Goal: Information Seeking & Learning: Learn about a topic

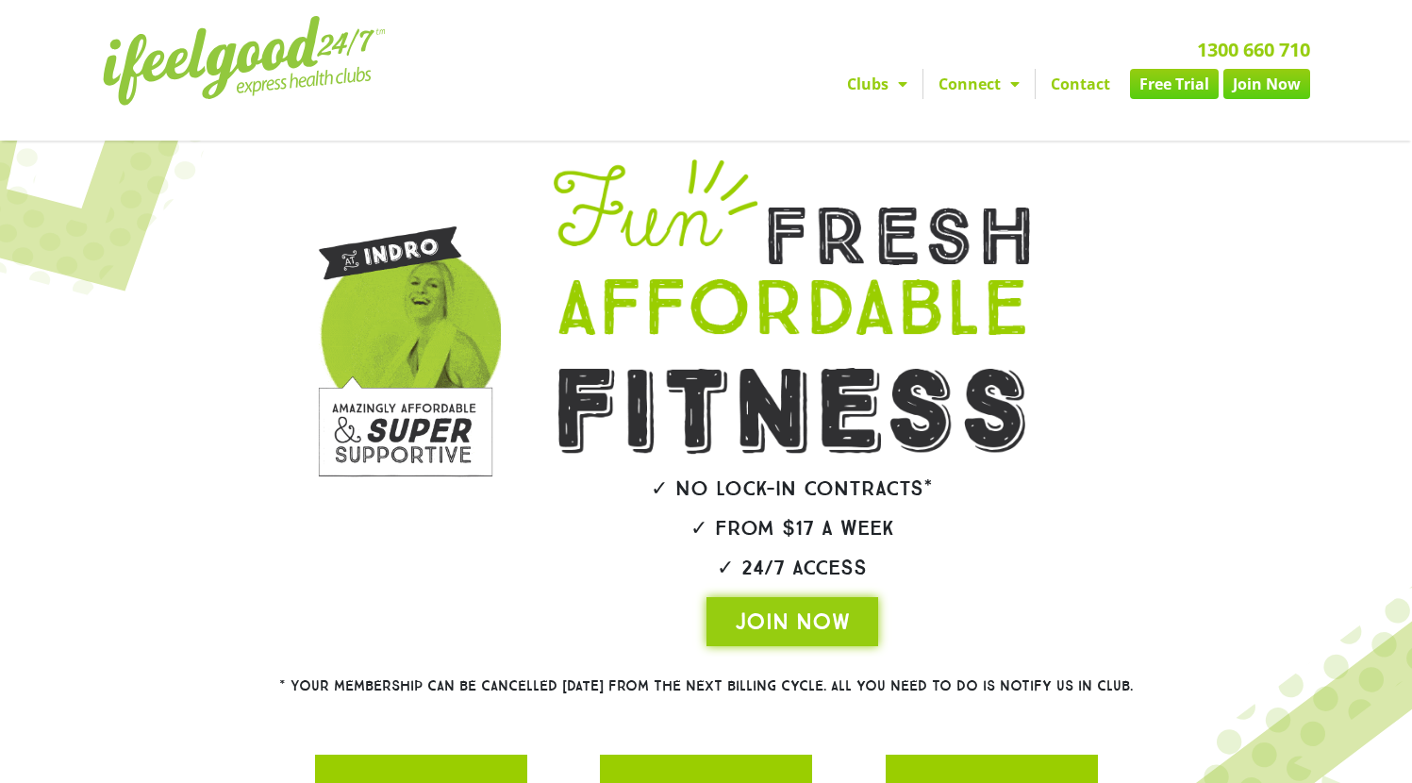
scroll to position [251, 0]
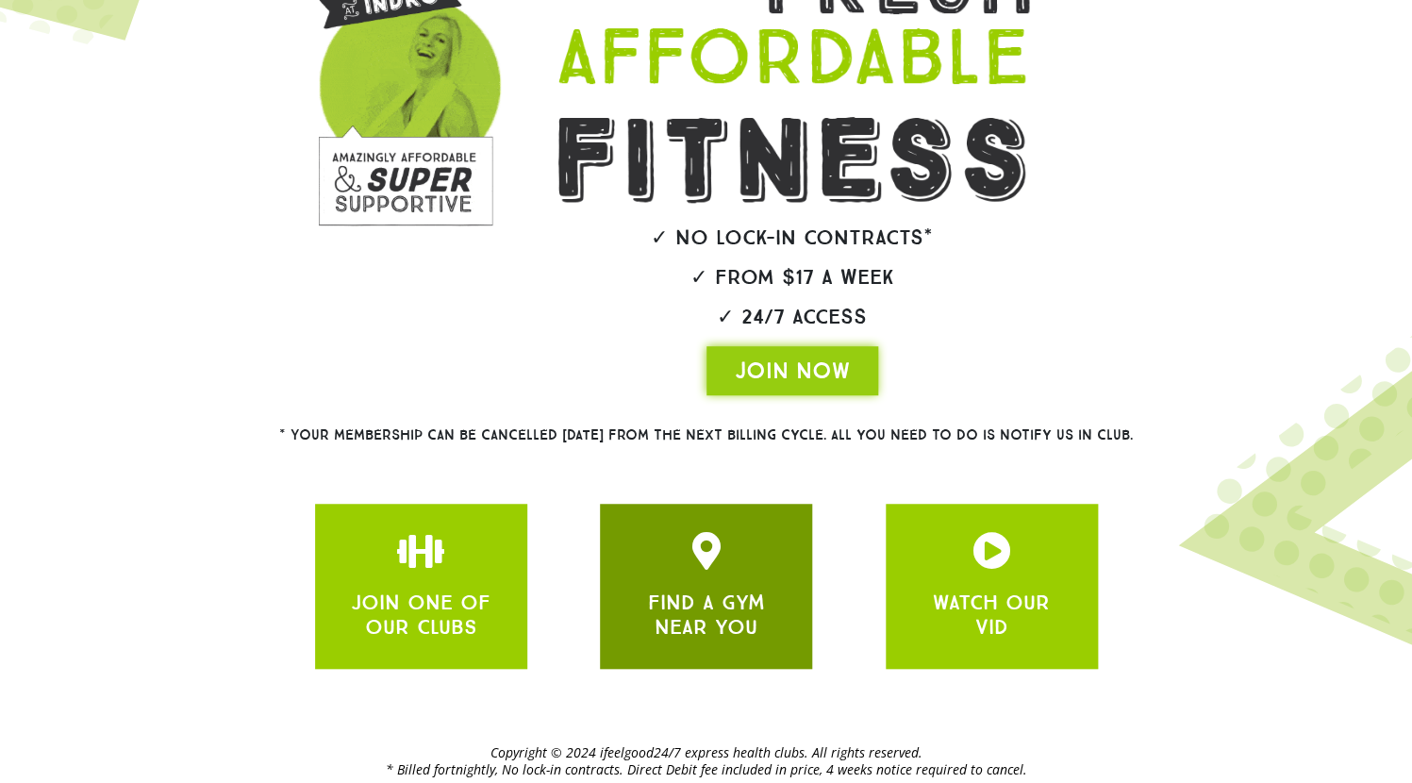
click at [716, 532] on icon "JOIN ONE OF OUR CLUBS" at bounding box center [707, 551] width 38 height 38
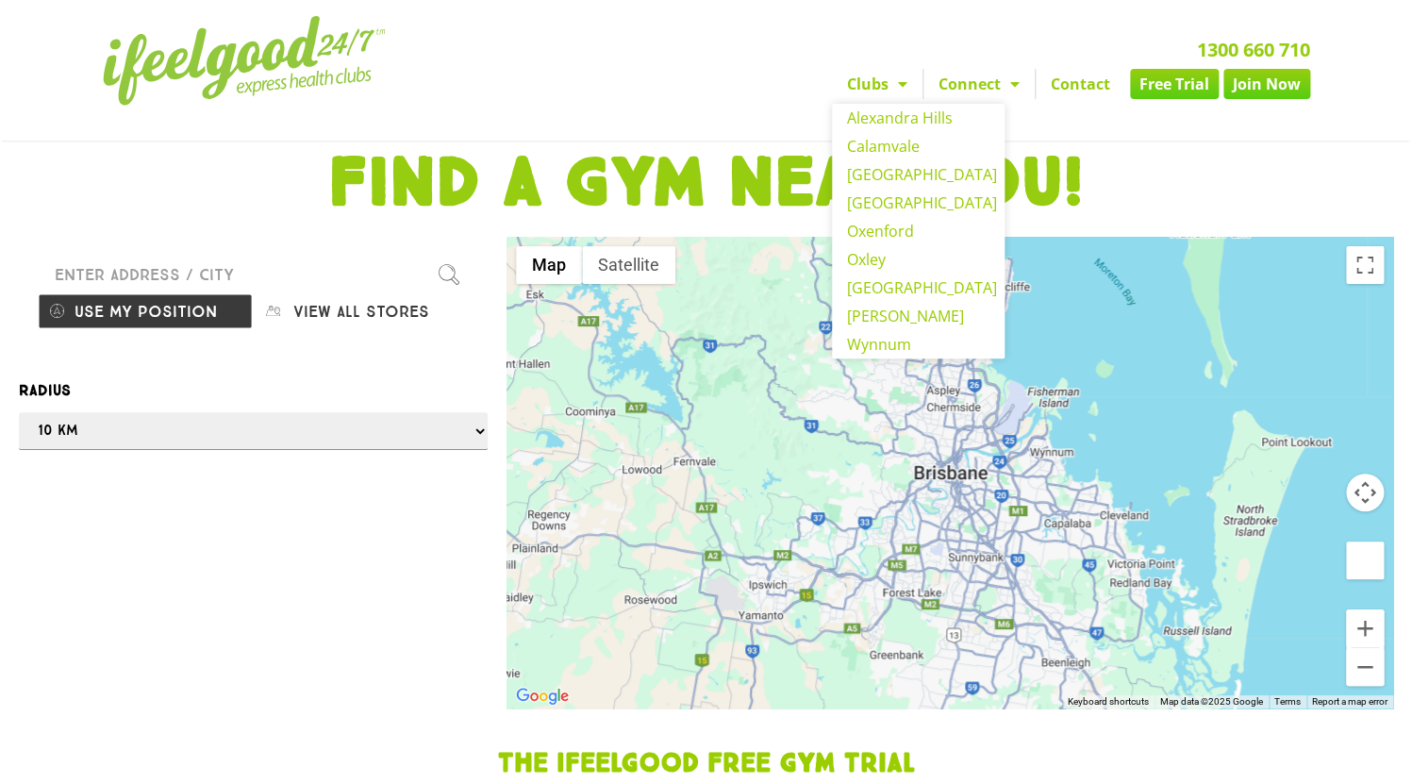
click at [905, 67] on span "Menu" at bounding box center [897, 84] width 19 height 34
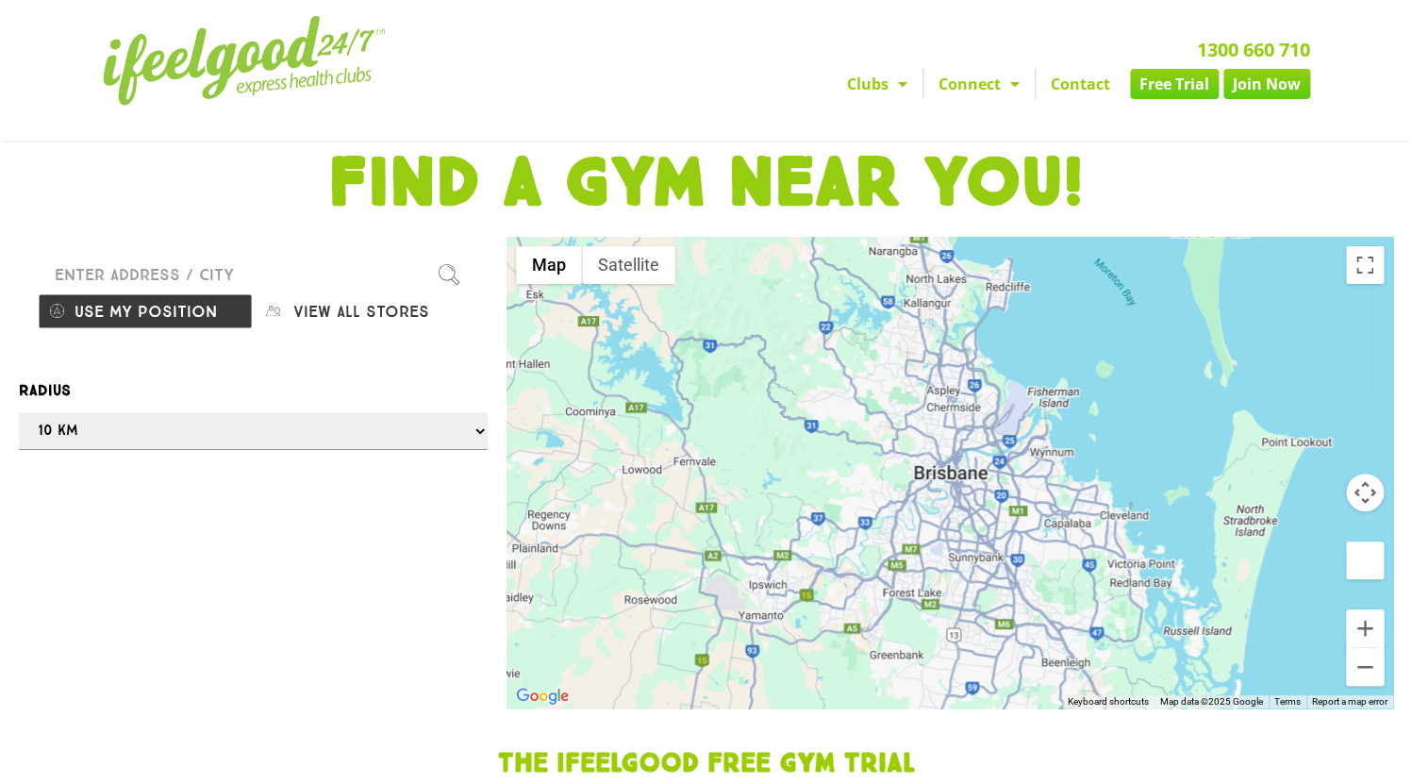
click at [905, 67] on span "Menu" at bounding box center [897, 84] width 19 height 34
click at [1017, 67] on span "Menu" at bounding box center [1010, 84] width 19 height 34
click at [1019, 67] on span "Menu" at bounding box center [1010, 84] width 19 height 34
click at [1018, 67] on span "Menu" at bounding box center [1010, 84] width 19 height 34
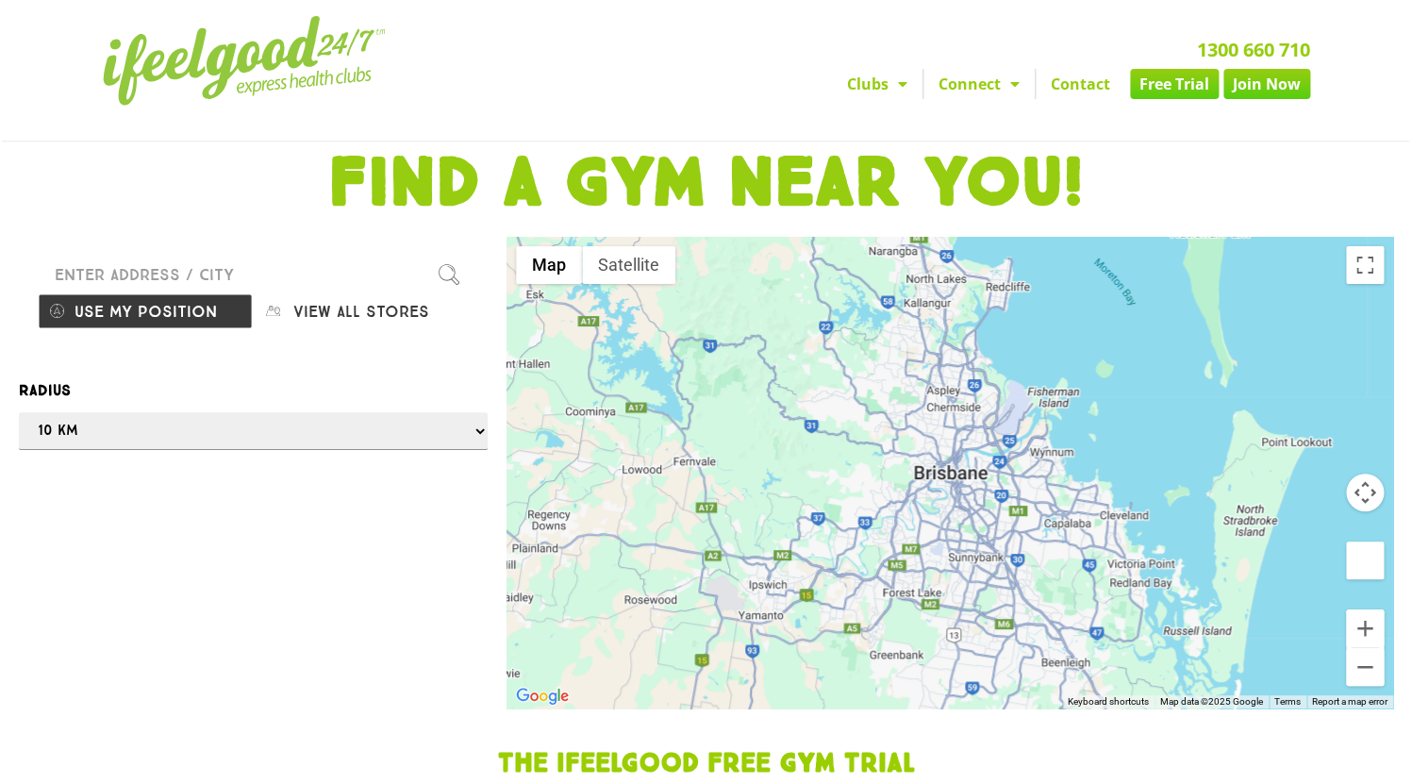
click at [1011, 67] on span "Menu" at bounding box center [1010, 84] width 19 height 34
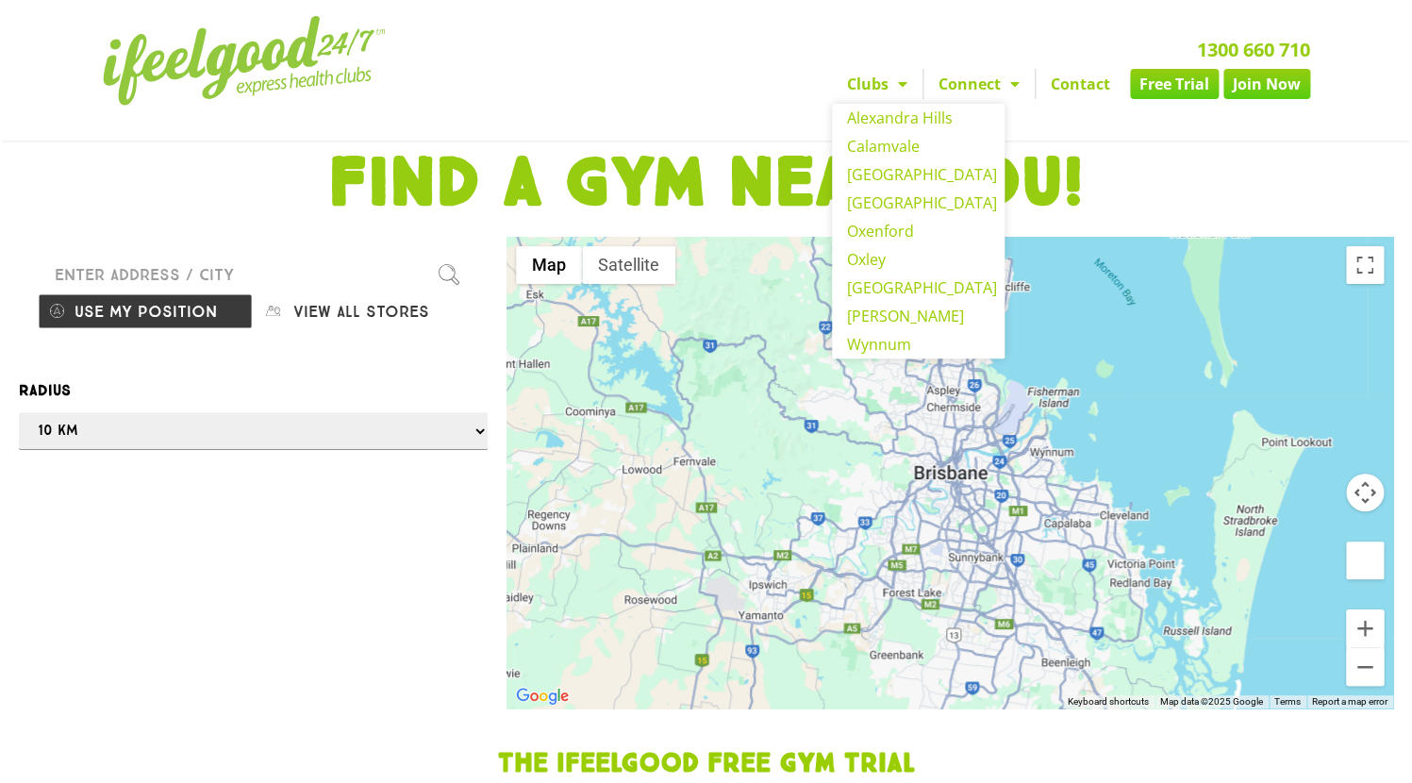
click at [880, 69] on link "Clubs" at bounding box center [877, 84] width 91 height 30
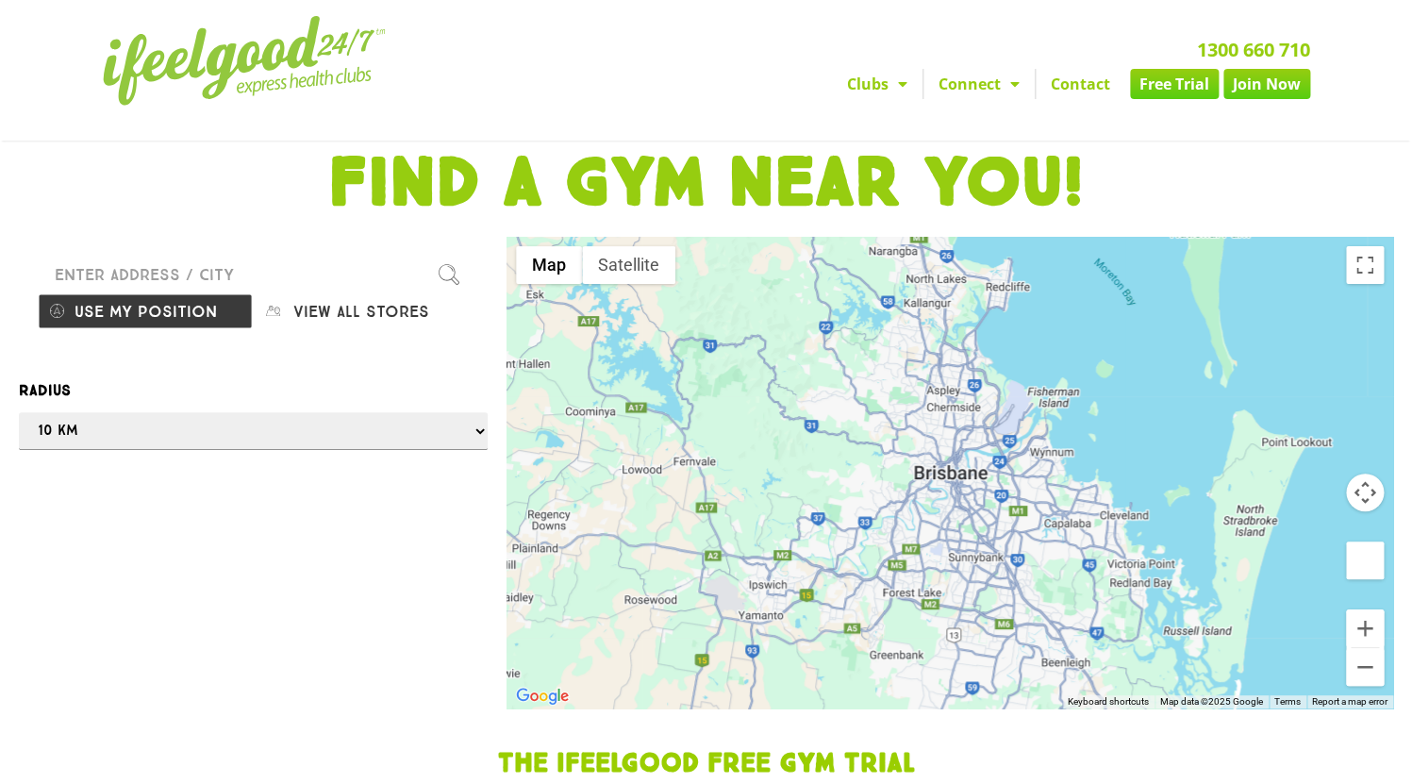
click at [874, 69] on link "Clubs" at bounding box center [877, 84] width 91 height 30
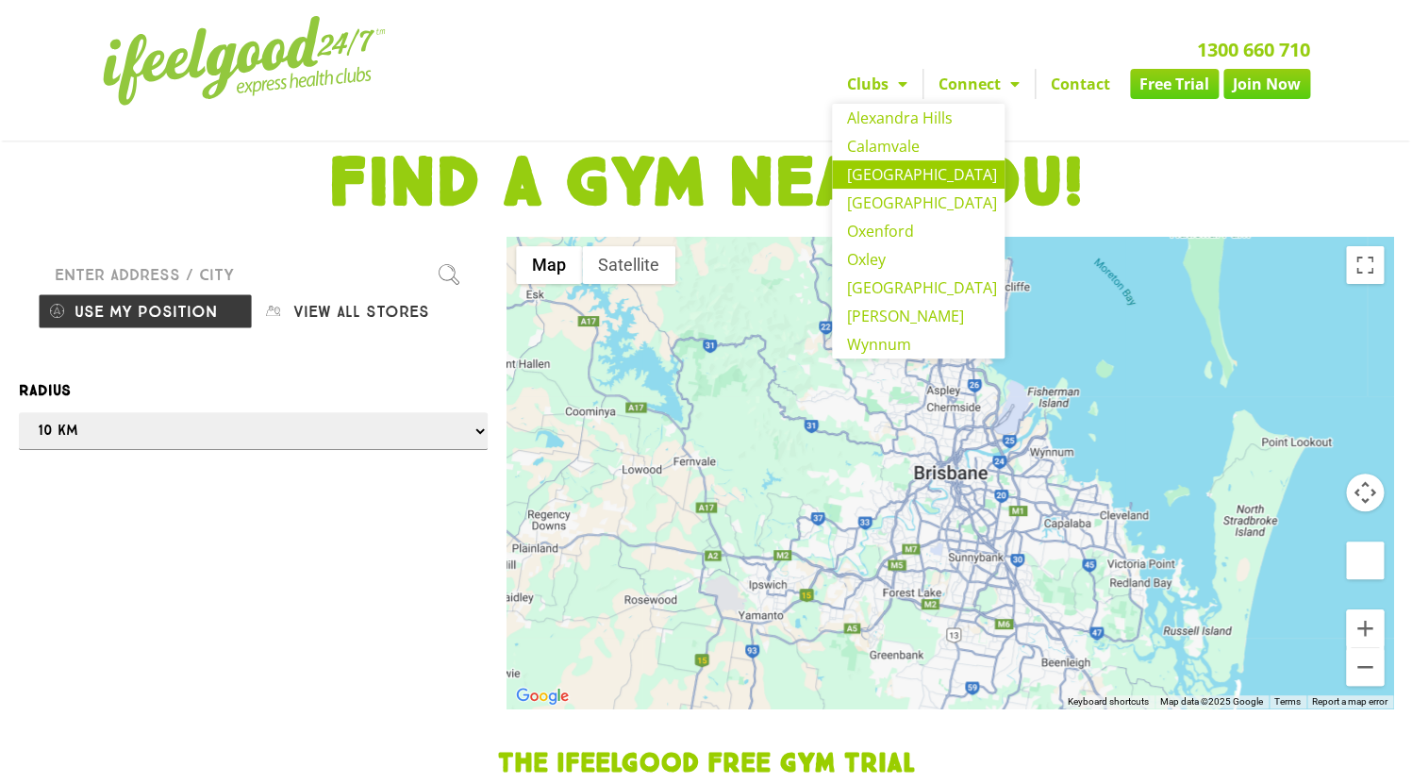
click at [897, 160] on link "[GEOGRAPHIC_DATA]" at bounding box center [918, 174] width 173 height 28
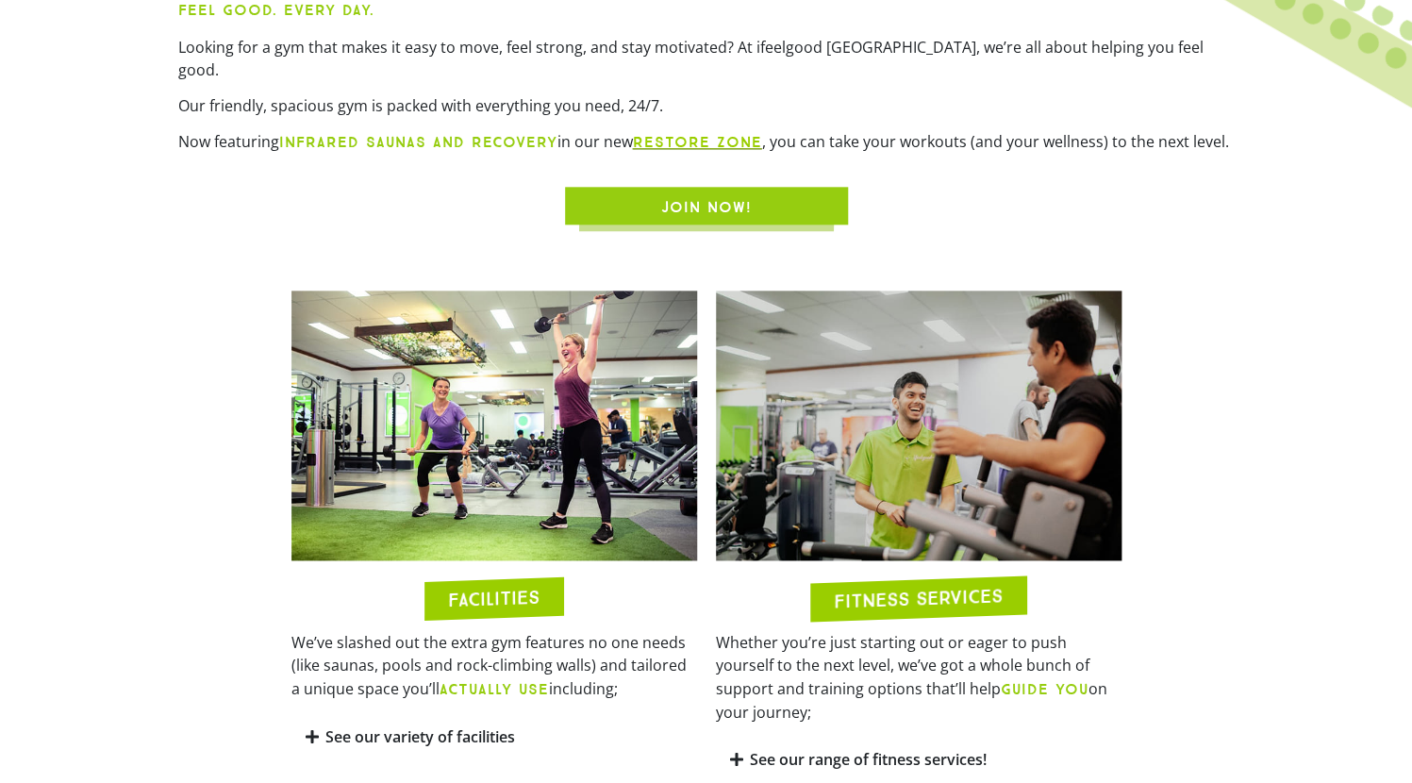
scroll to position [728, 0]
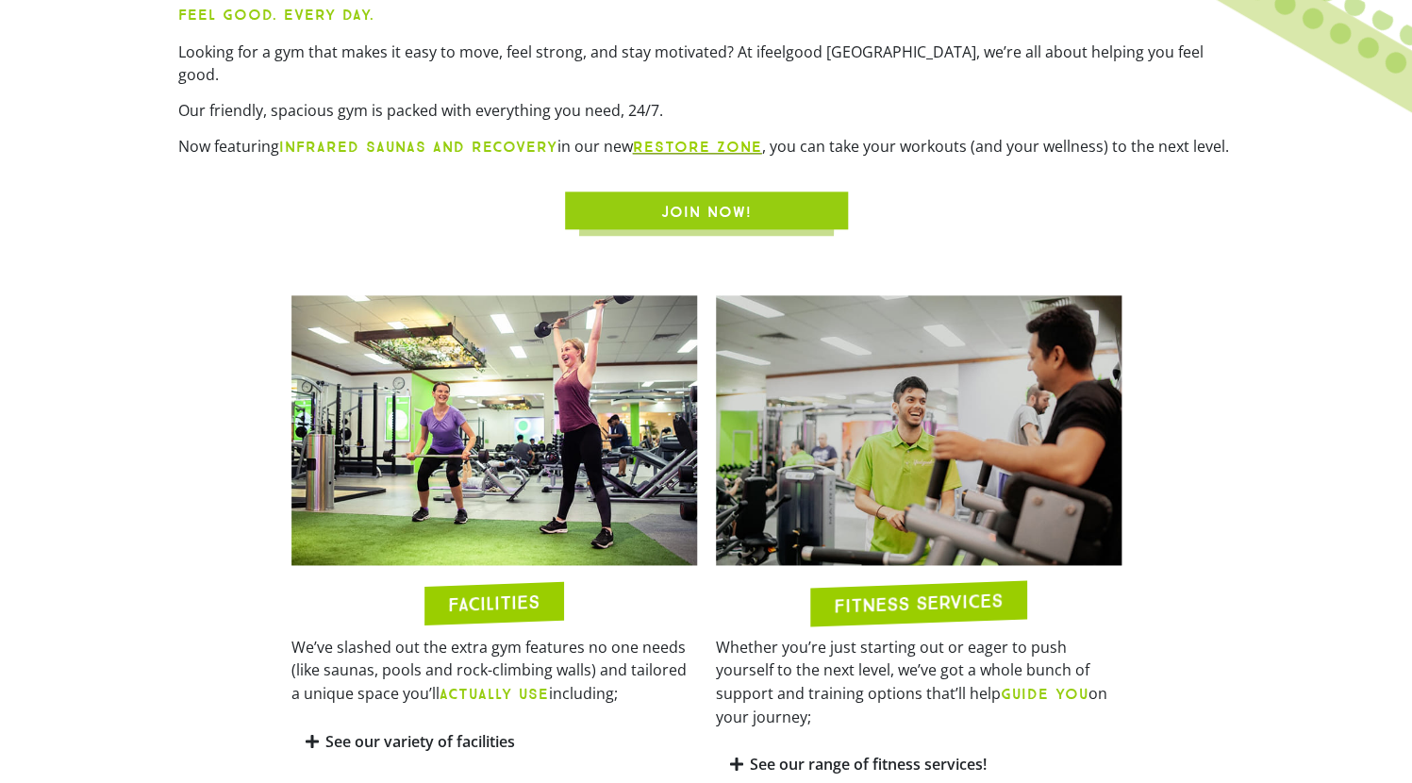
click at [705, 137] on div "[GEOGRAPHIC_DATA] ([STREET_ADDRESS]) Feel Good. Every Day. Looking for a gym th…" at bounding box center [706, 65] width 1075 height 347
click at [705, 201] on span "JOIN NOW!" at bounding box center [706, 212] width 91 height 23
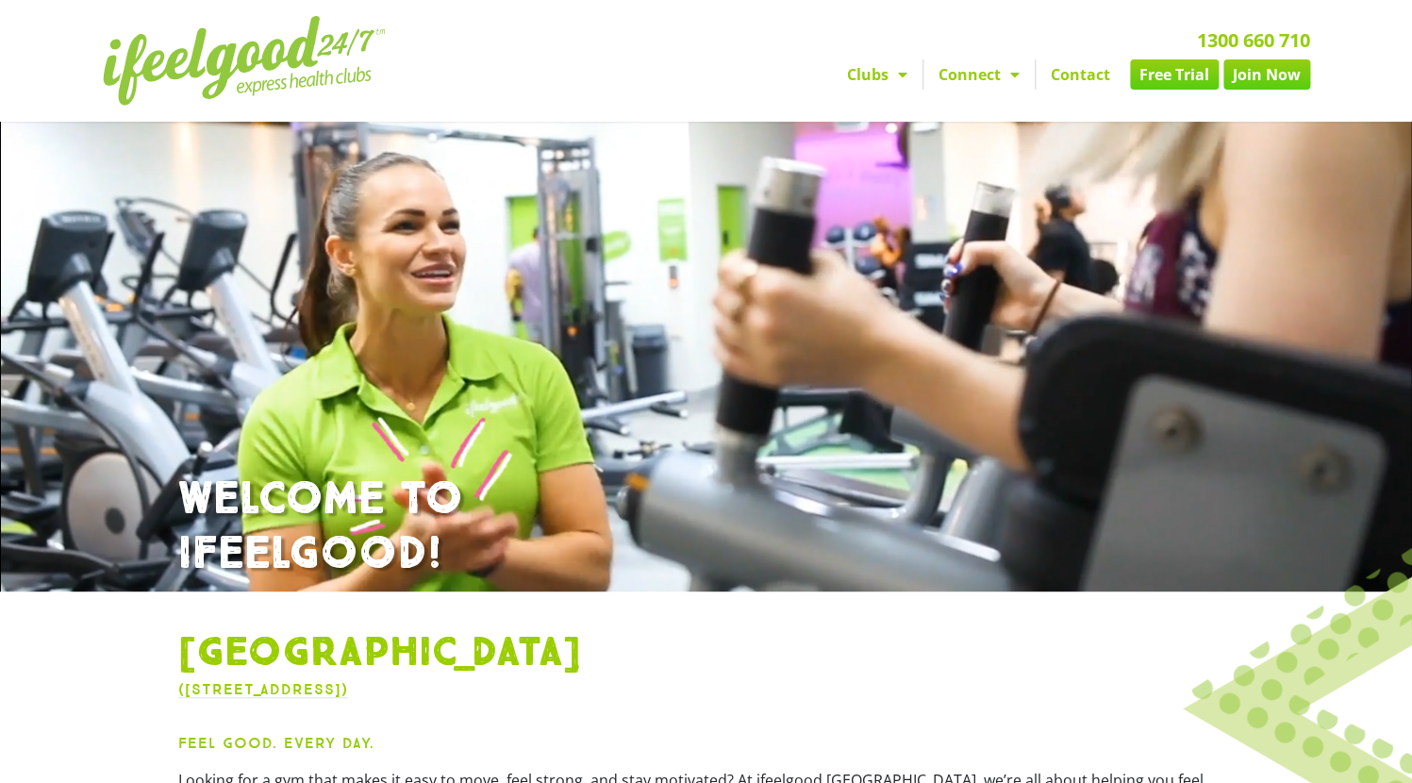
click at [992, 59] on link "Connect" at bounding box center [978, 74] width 111 height 30
click at [987, 123] on link "Careers" at bounding box center [993, 137] width 141 height 28
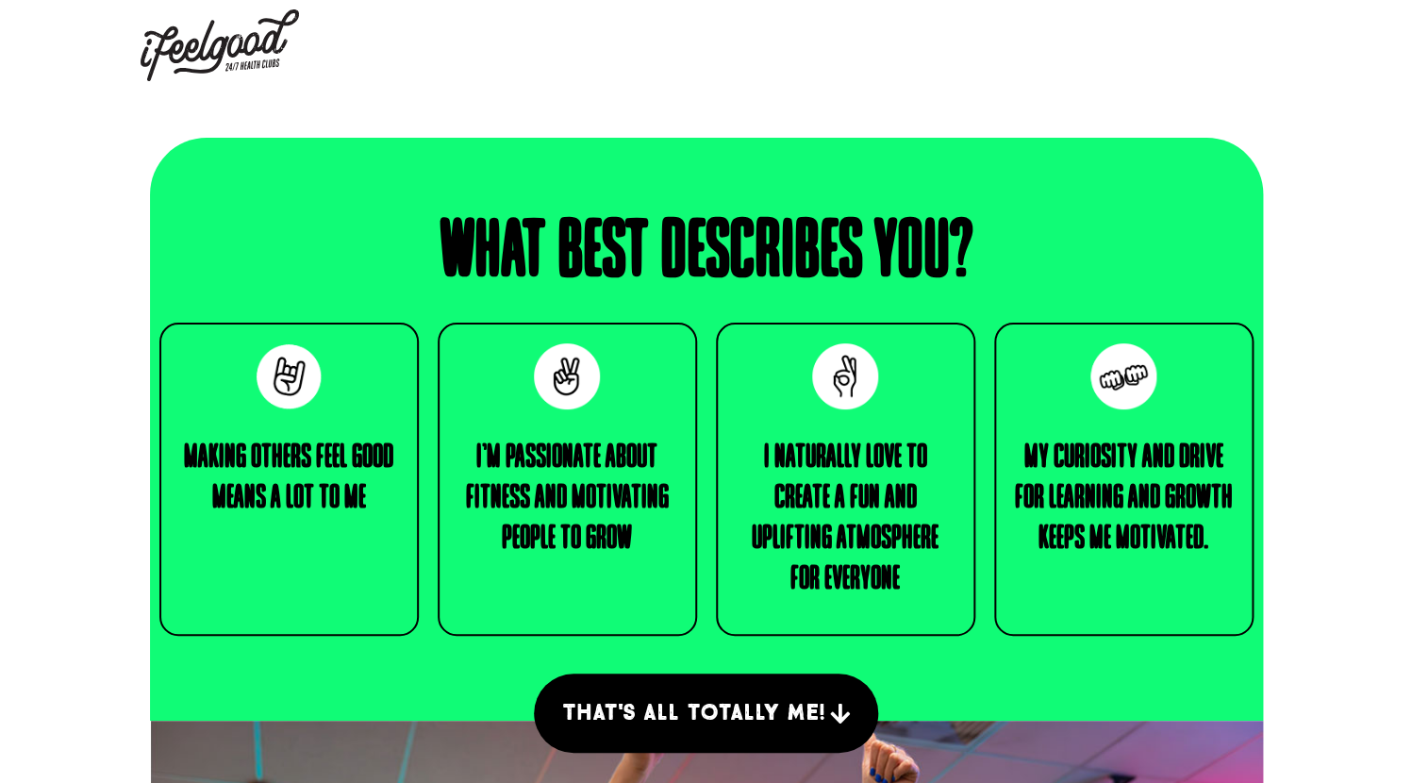
click at [235, 58] on img at bounding box center [220, 45] width 158 height 72
